Goal: Information Seeking & Learning: Learn about a topic

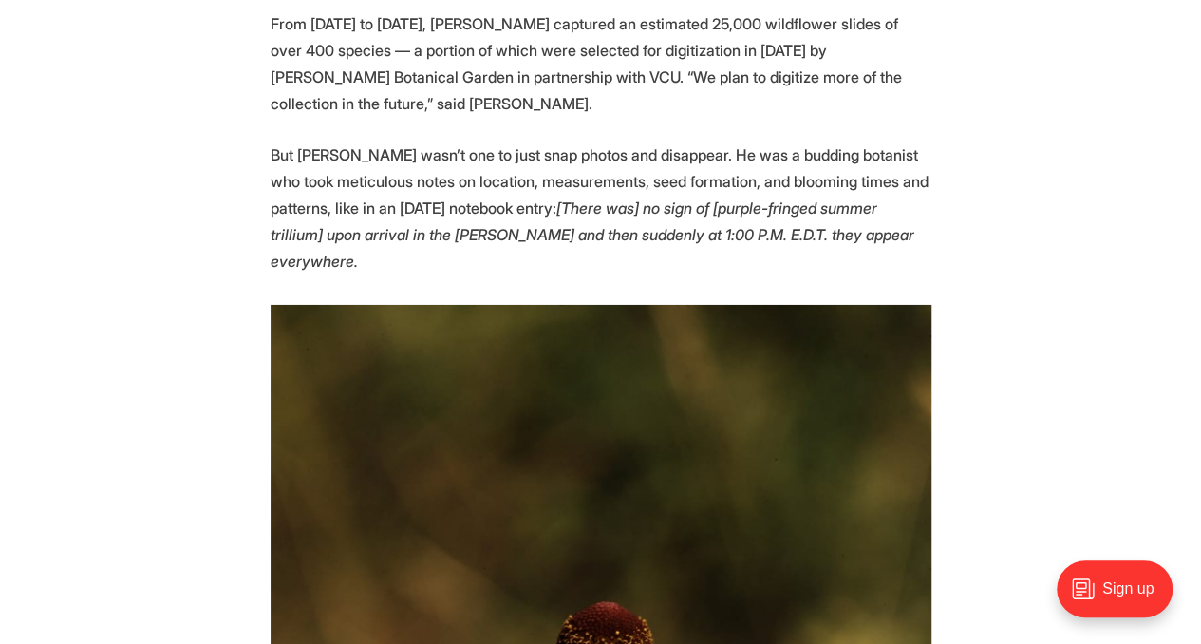
scroll to position [3066, 0]
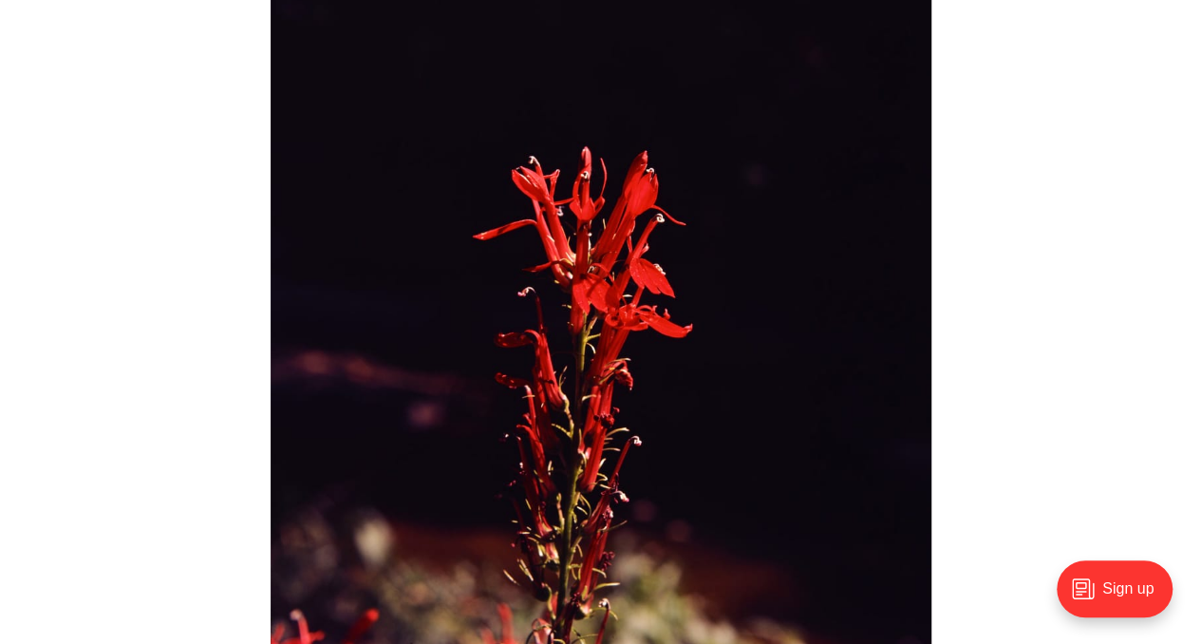
scroll to position [8311, 0]
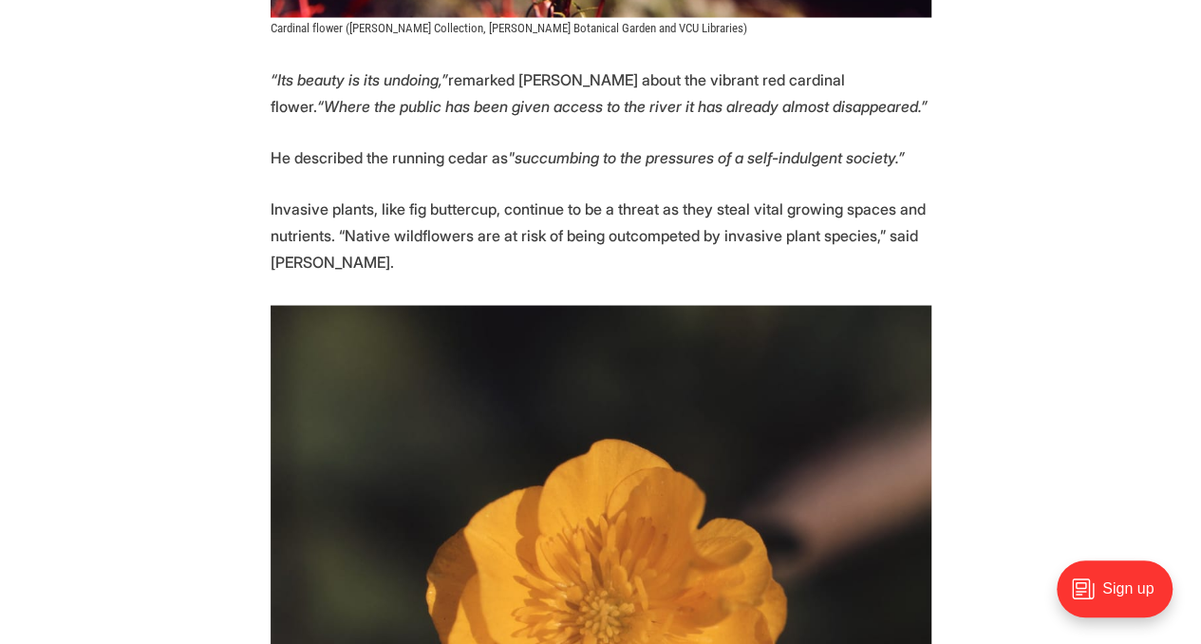
scroll to position [8941, 0]
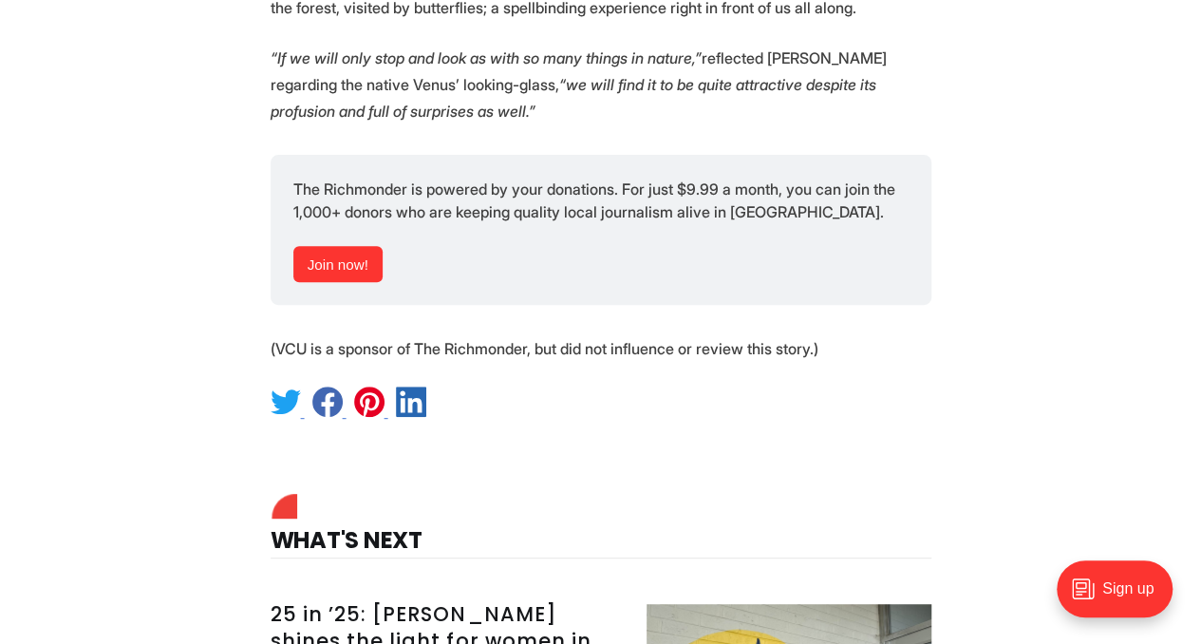
scroll to position [11013, 0]
